Goal: Information Seeking & Learning: Learn about a topic

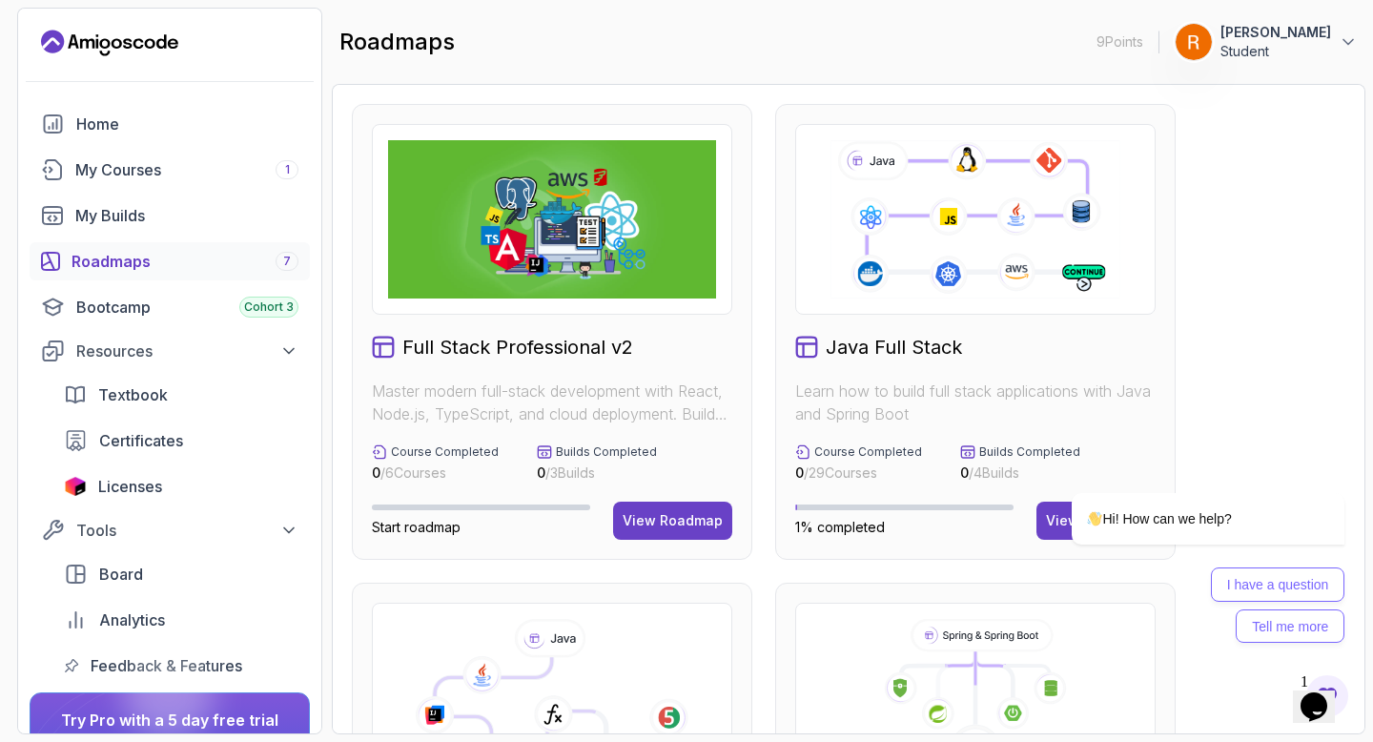
click at [174, 172] on div "My Courses 1" at bounding box center [186, 169] width 223 height 23
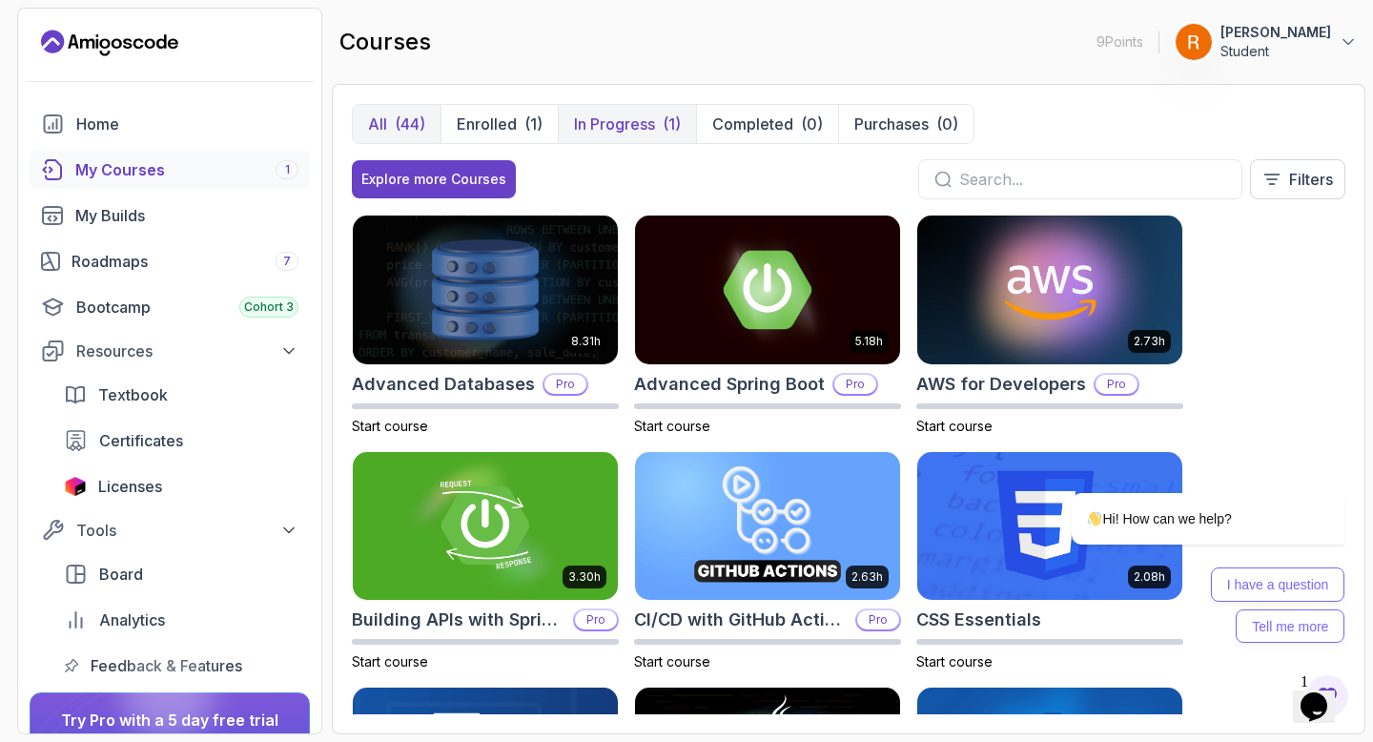
click at [627, 123] on p "In Progress" at bounding box center [614, 124] width 81 height 23
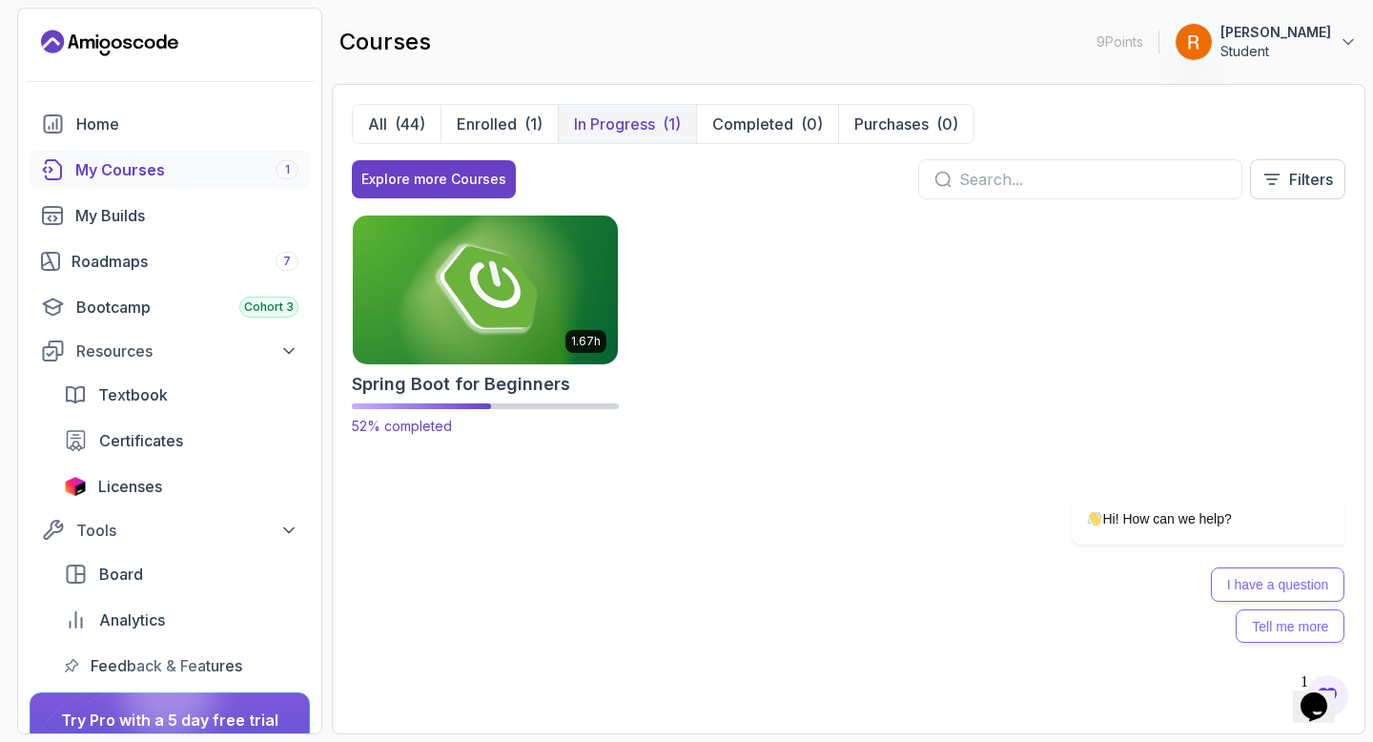
click at [469, 282] on img at bounding box center [485, 289] width 278 height 155
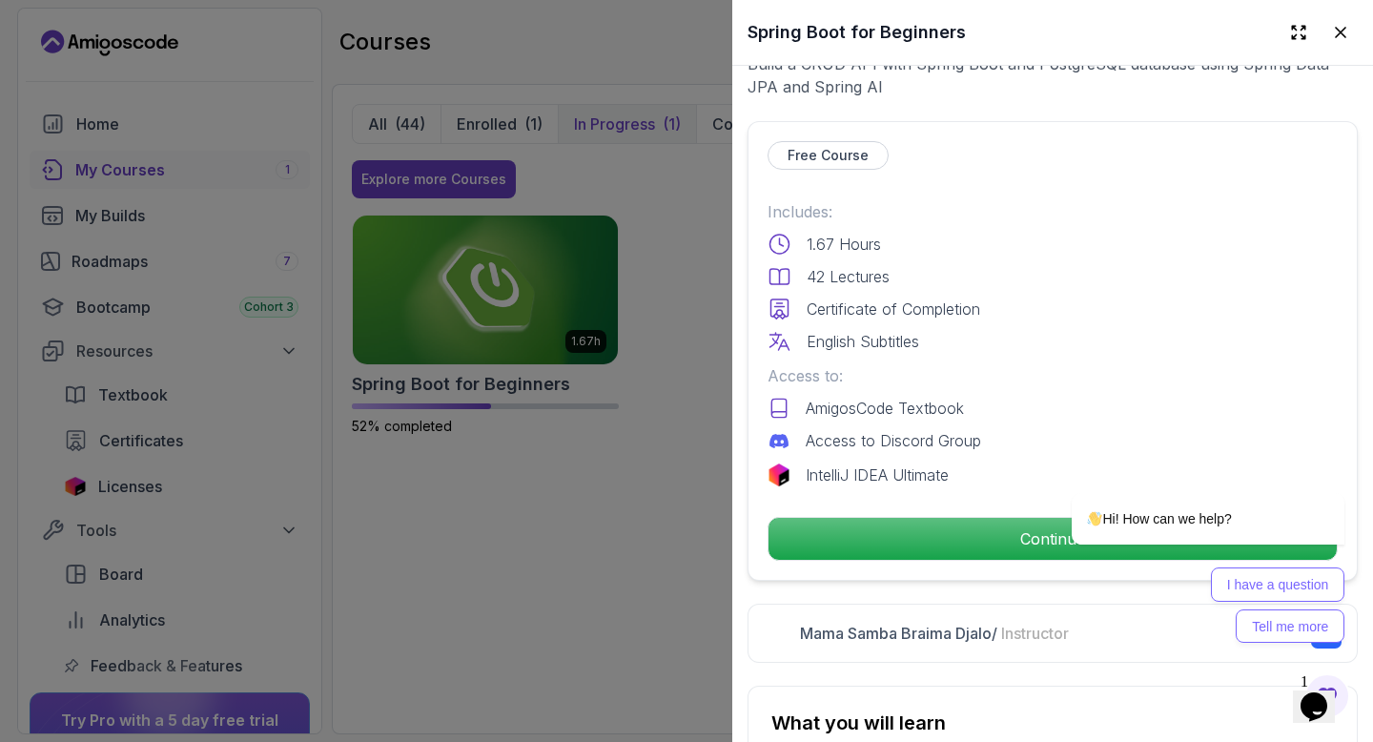
scroll to position [567, 0]
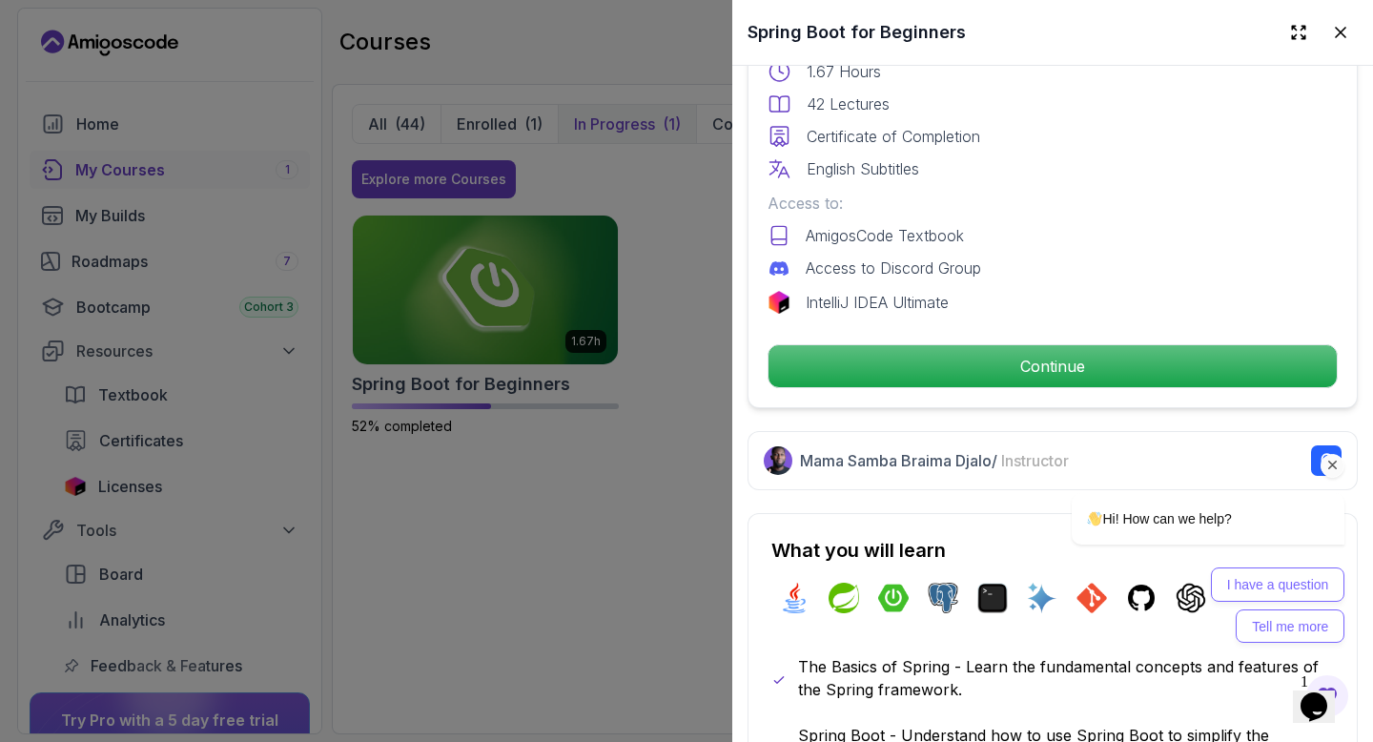
click at [1025, 359] on div "Hi! How can we help? I have a question Tell me more" at bounding box center [1182, 485] width 343 height 336
click at [1060, 376] on div "Hi! How can we help? I have a question Tell me more" at bounding box center [1182, 485] width 343 height 336
click at [1337, 470] on icon "Chat attention grabber" at bounding box center [1333, 465] width 17 height 17
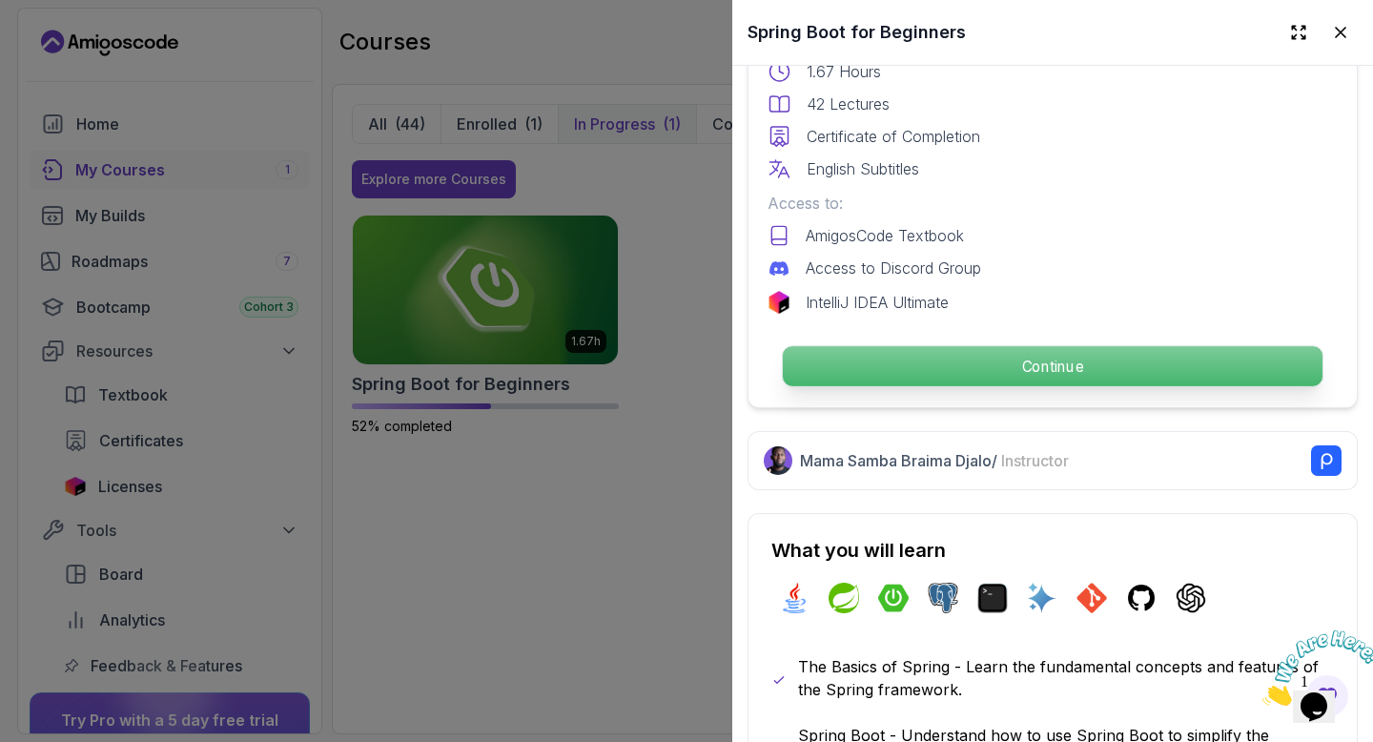
click at [1095, 371] on p "Continue" at bounding box center [1053, 366] width 540 height 40
click at [1023, 362] on p "Continue" at bounding box center [1053, 366] width 540 height 40
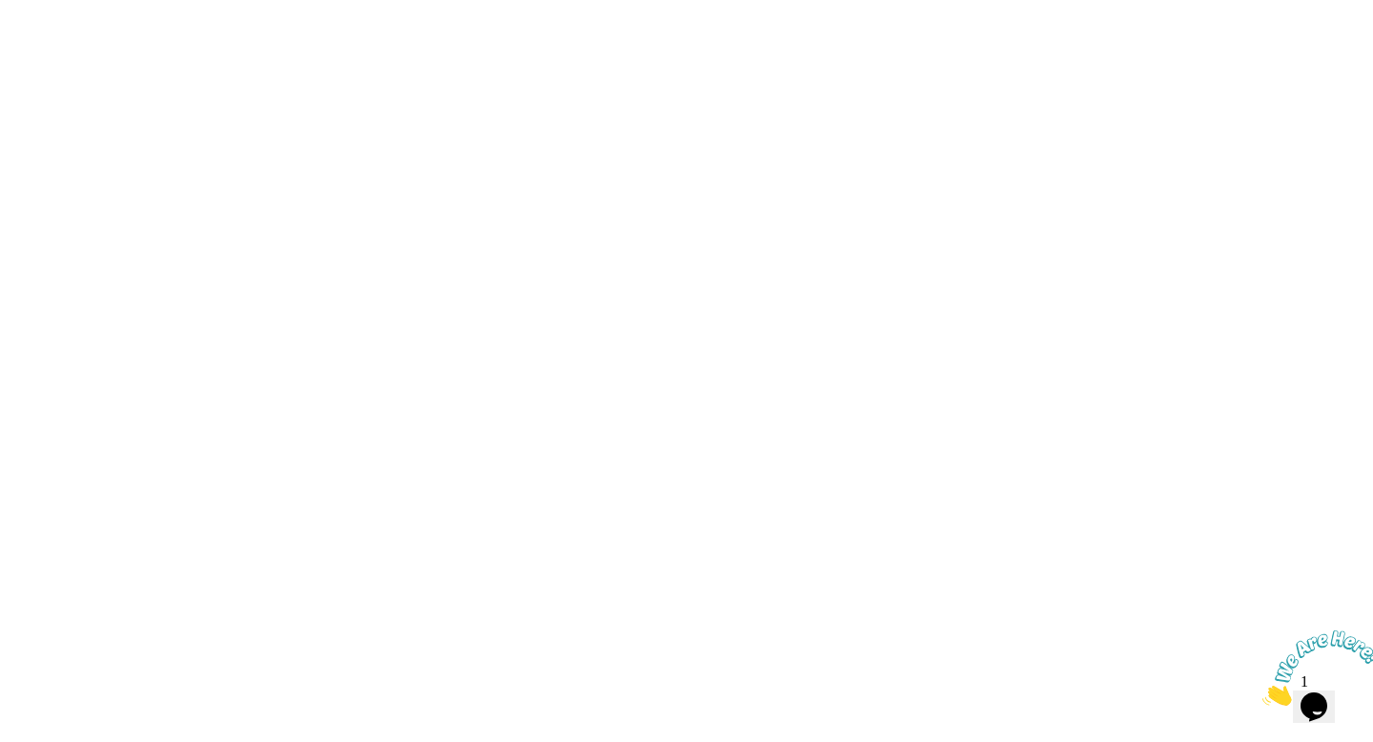
click at [1023, 0] on html at bounding box center [686, 0] width 1373 height 0
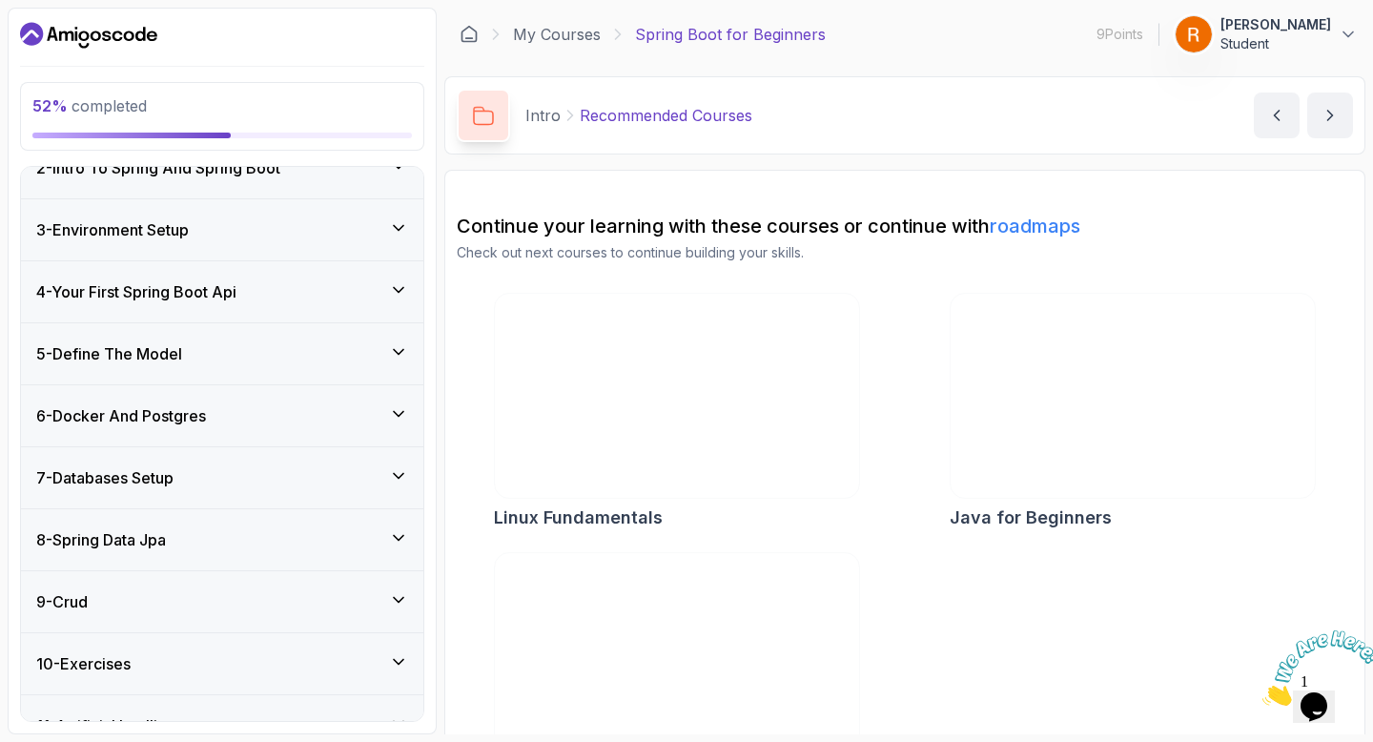
scroll to position [348, 0]
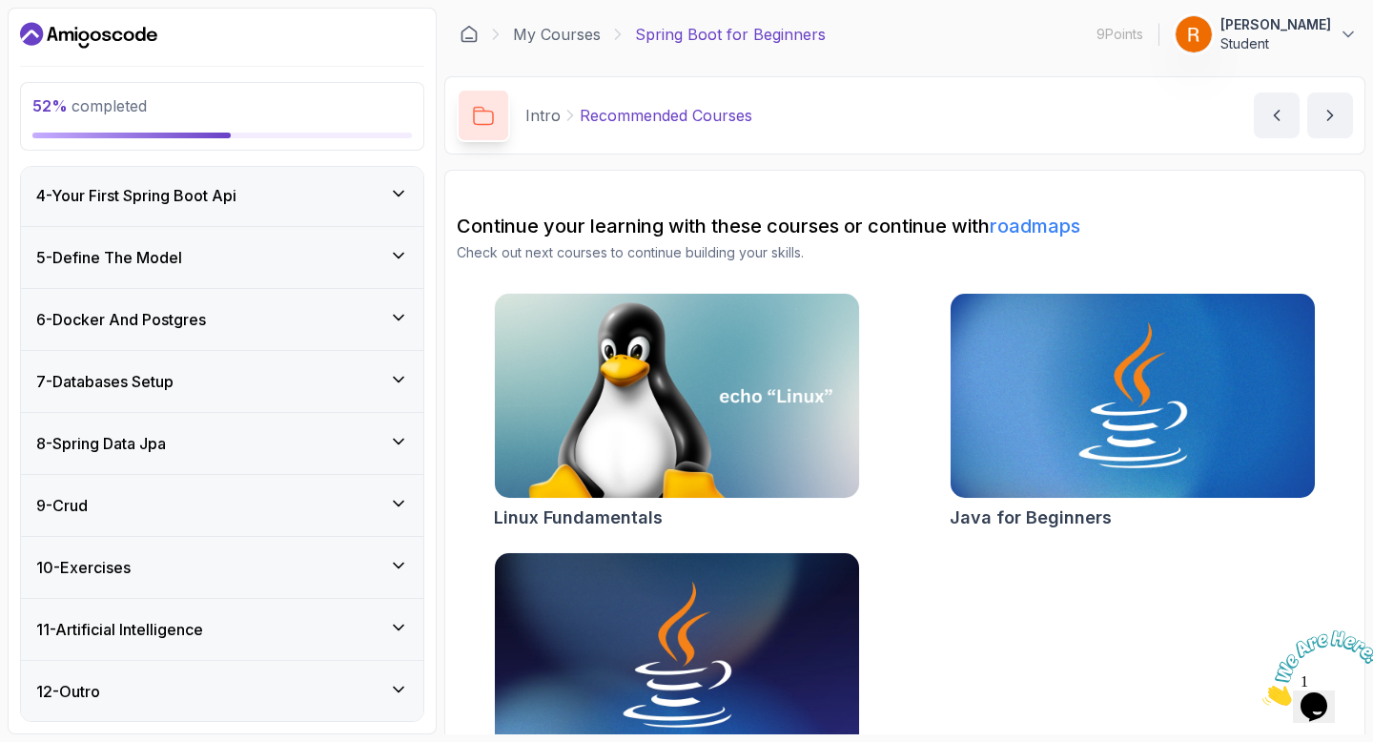
click at [315, 449] on div "8 - Spring Data Jpa" at bounding box center [222, 443] width 372 height 23
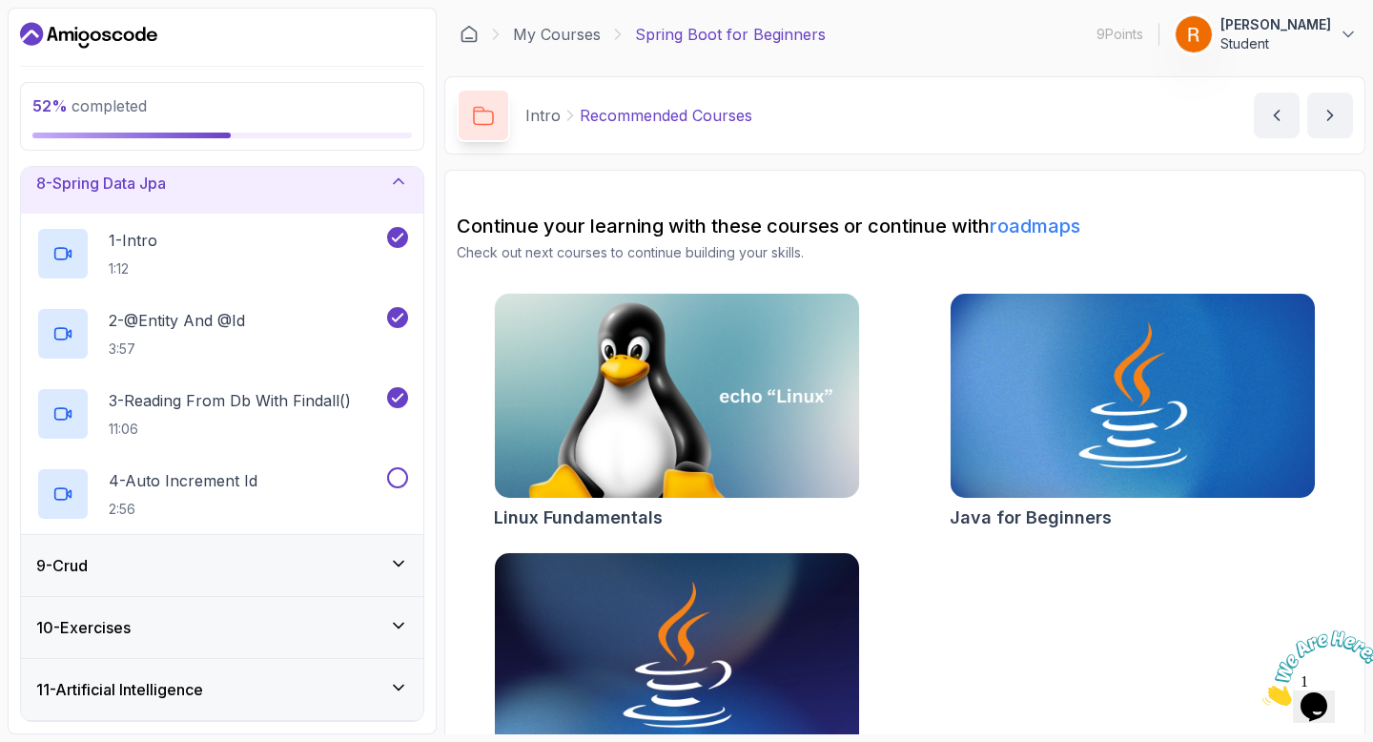
scroll to position [479, 0]
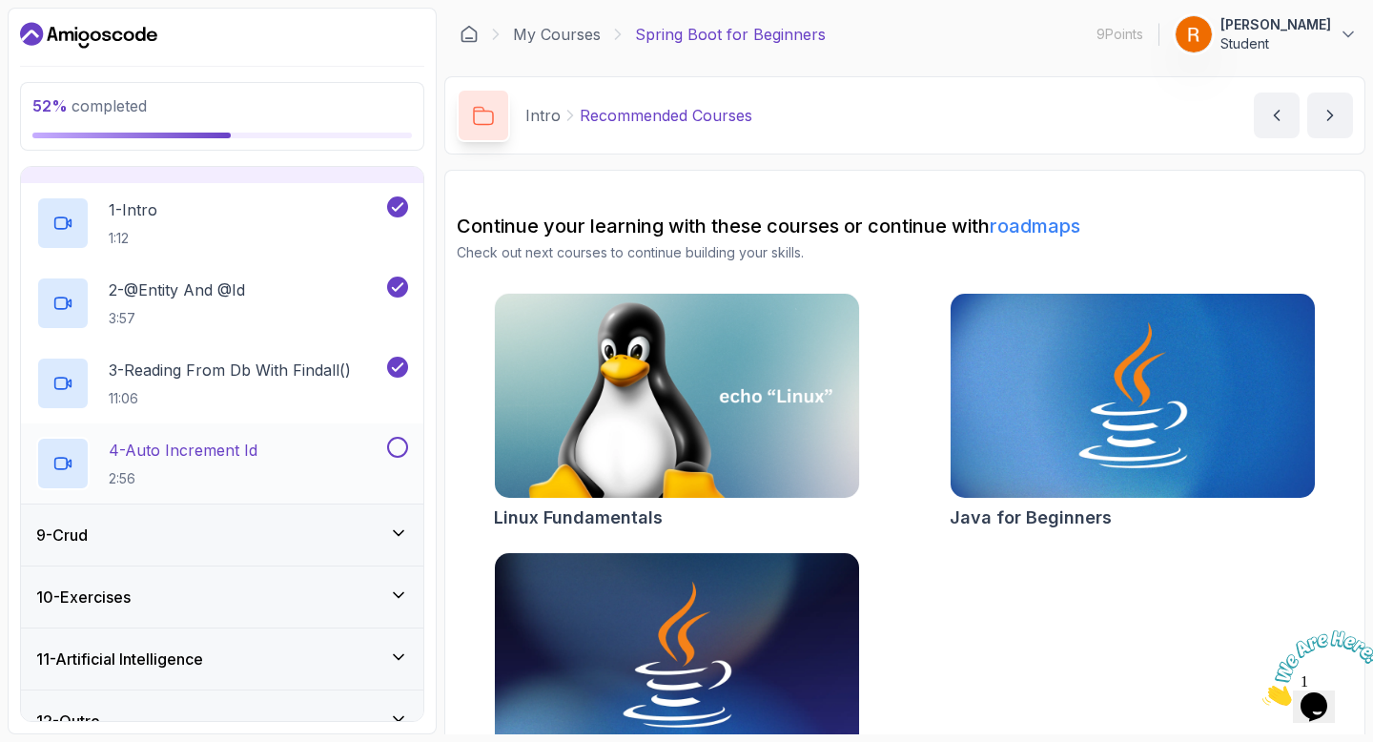
click at [375, 450] on div "4 - Auto Increment Id 2:56" at bounding box center [209, 463] width 347 height 53
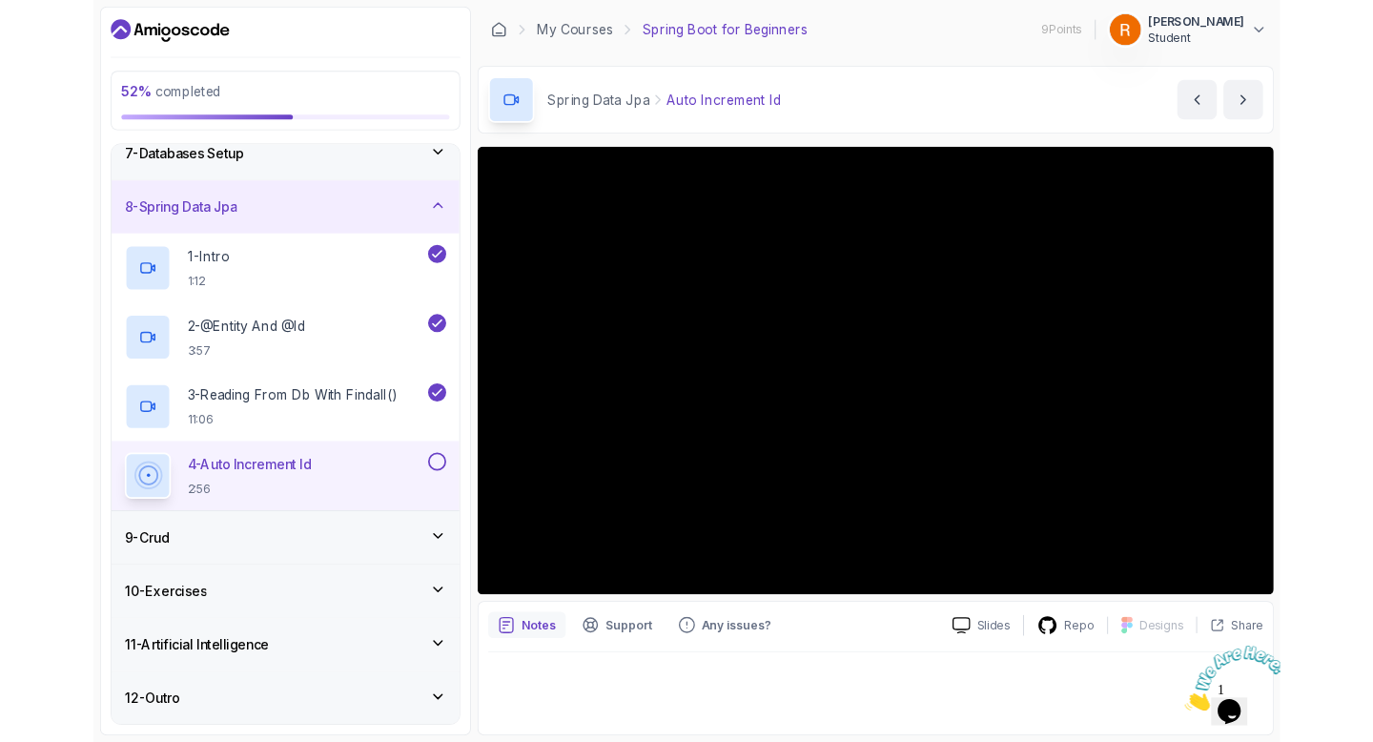
scroll to position [479, 0]
